Goal: Find specific page/section: Find specific page/section

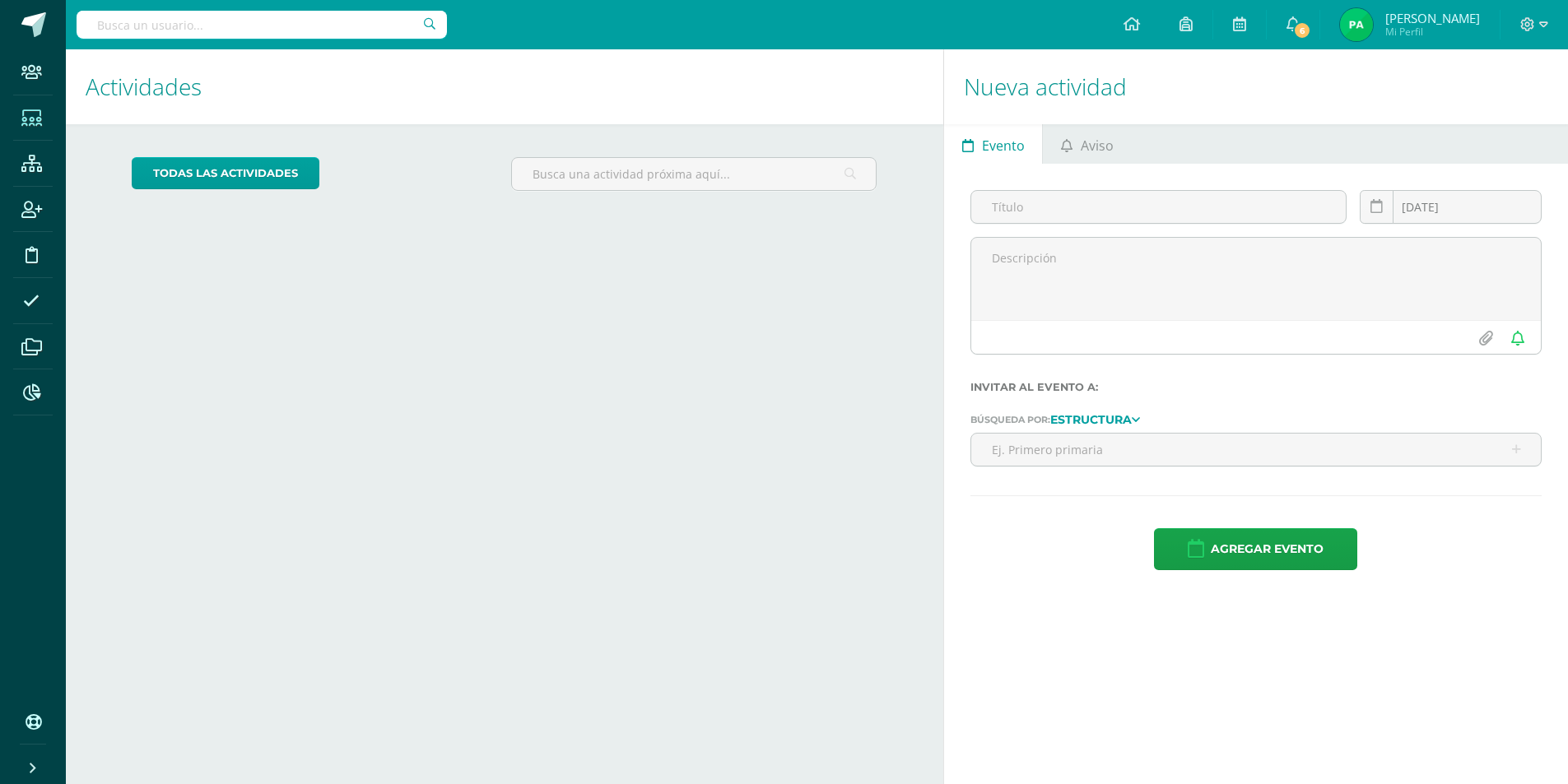
click at [25, 111] on icon at bounding box center [31, 118] width 21 height 17
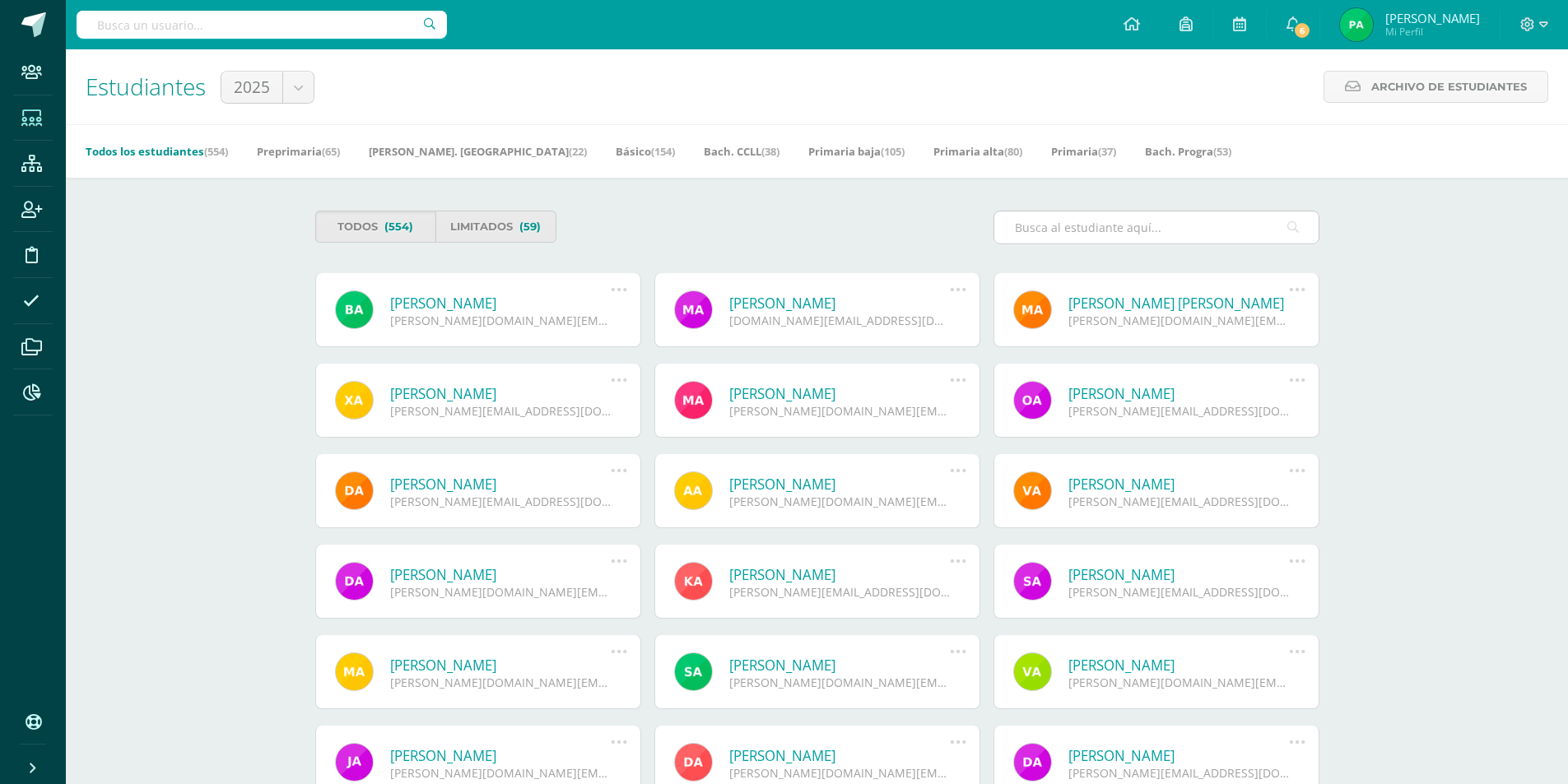
click at [1131, 231] on input "text" at bounding box center [1156, 227] width 325 height 32
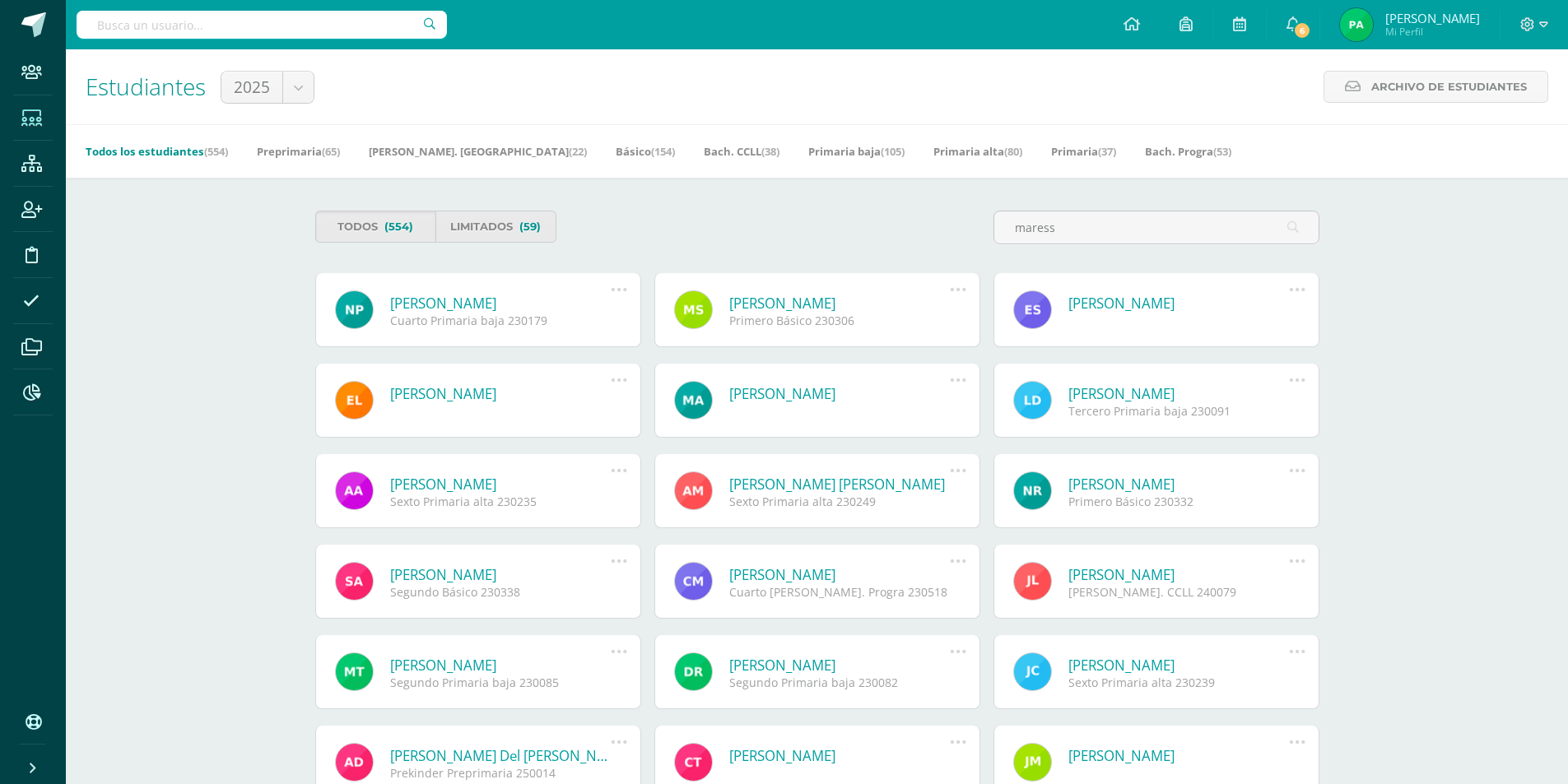
type input "maress"
click at [507, 311] on link "Nathalia Maressa Pérez Marroquín" at bounding box center [501, 302] width 221 height 19
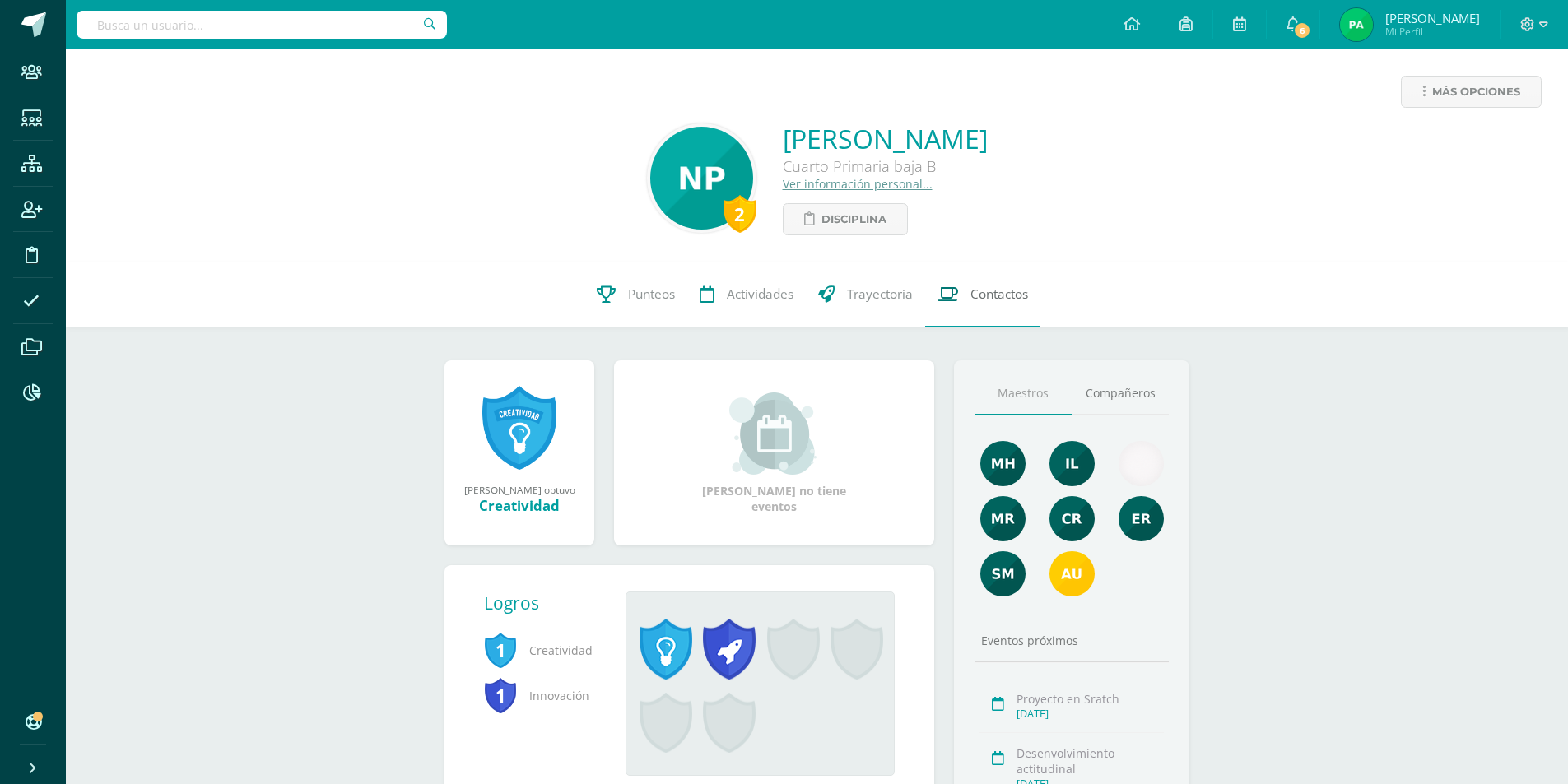
click at [1011, 303] on link "Contactos" at bounding box center [983, 294] width 115 height 66
